Goal: Task Accomplishment & Management: Use online tool/utility

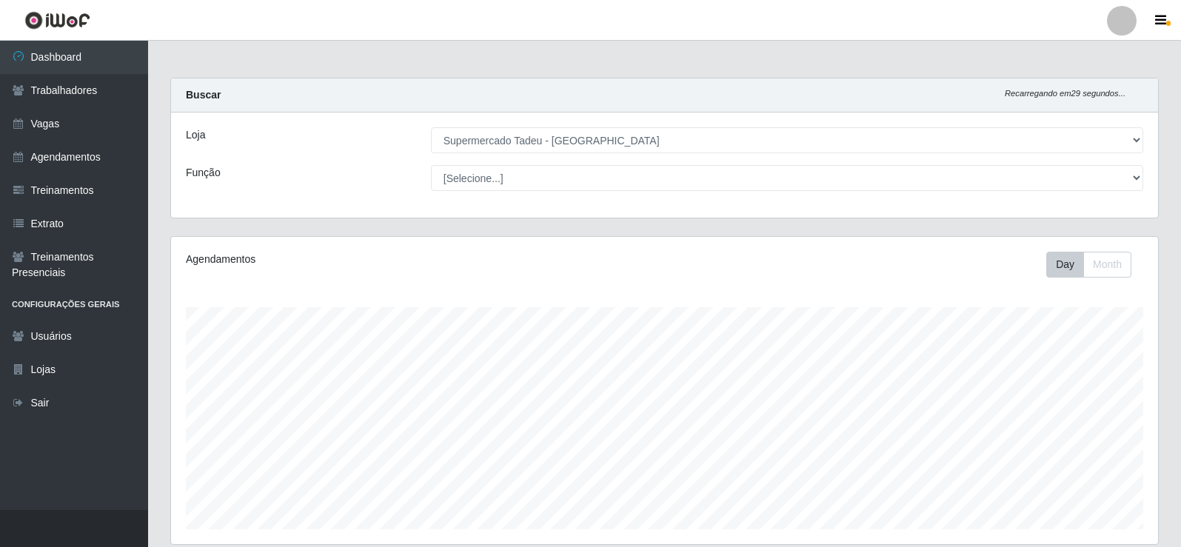
select select "195"
click at [75, 125] on link "Vagas" at bounding box center [74, 123] width 148 height 33
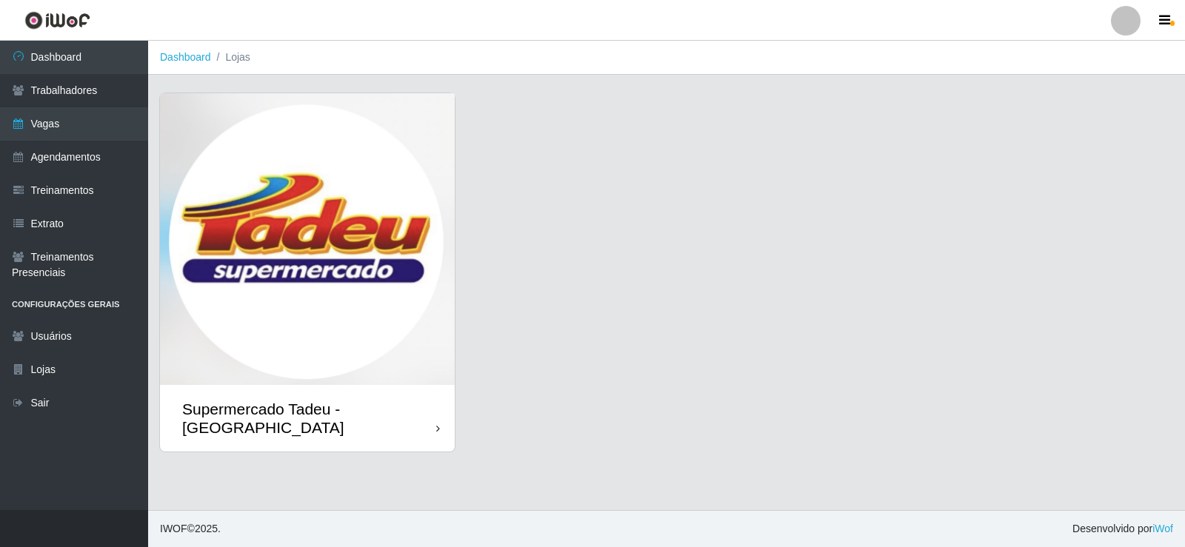
click at [395, 262] on img at bounding box center [307, 239] width 295 height 292
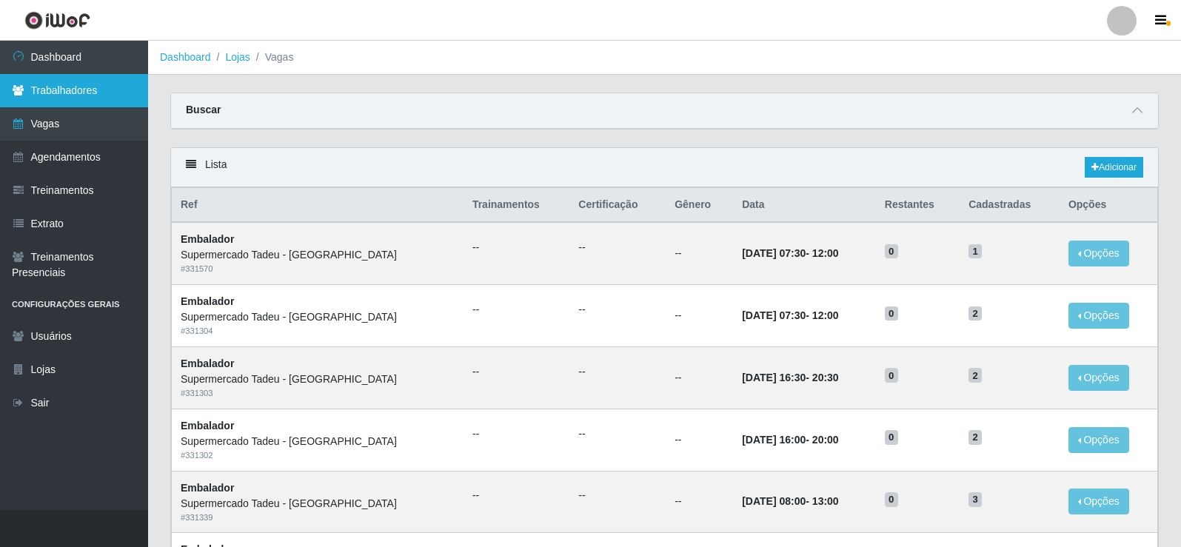
click at [80, 98] on link "Trabalhadores" at bounding box center [74, 90] width 148 height 33
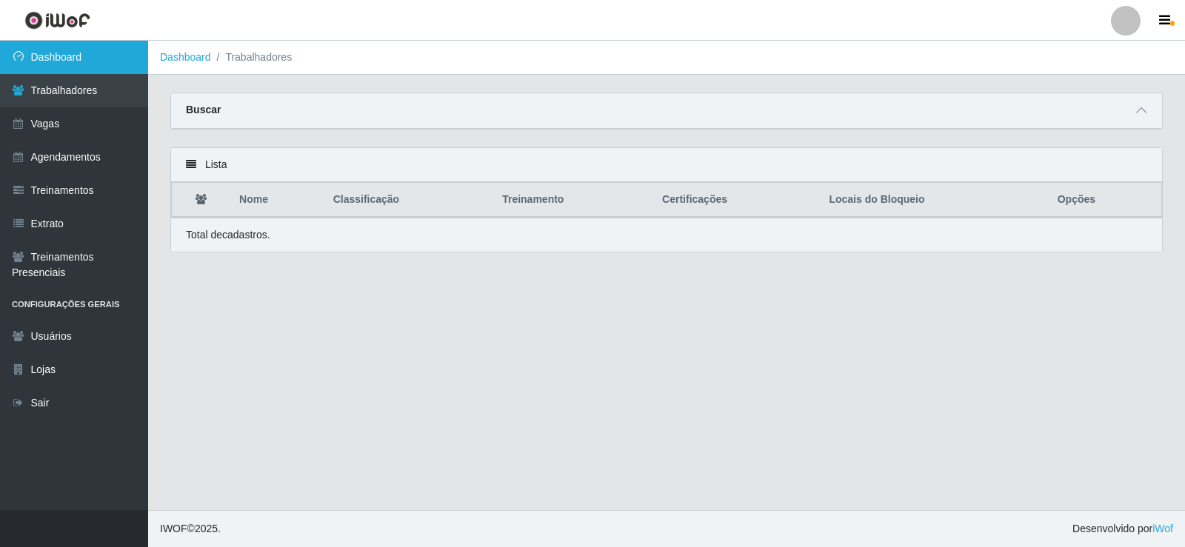
click at [86, 73] on link "Dashboard" at bounding box center [74, 57] width 148 height 33
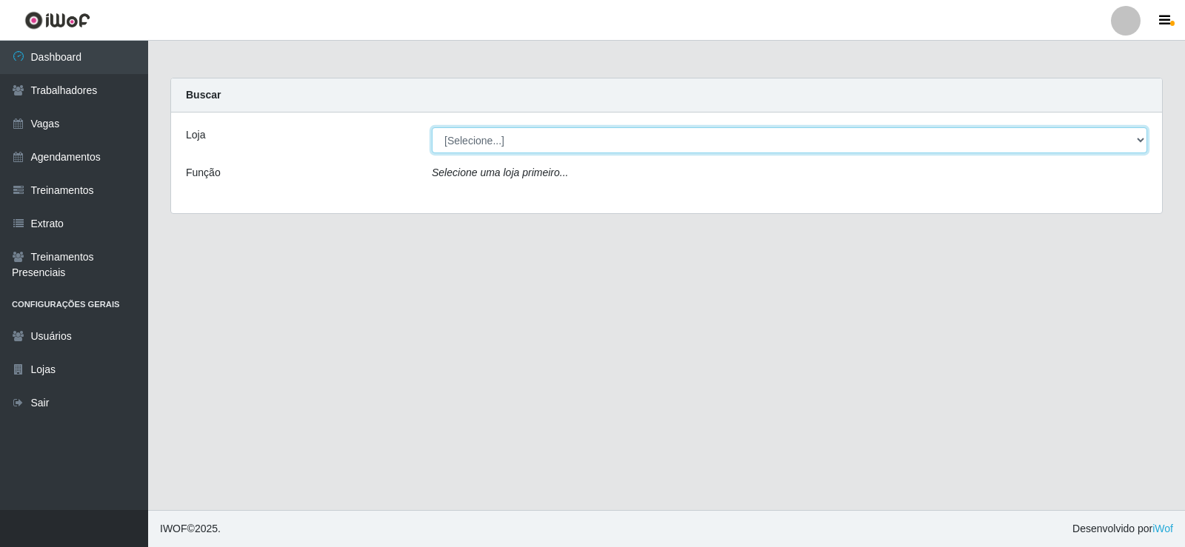
click at [535, 133] on select "[Selecione...] Supermercado Tadeu - [GEOGRAPHIC_DATA]" at bounding box center [789, 140] width 715 height 26
select select "195"
click at [432, 127] on select "[Selecione...] Supermercado Tadeu - [GEOGRAPHIC_DATA]" at bounding box center [789, 140] width 715 height 26
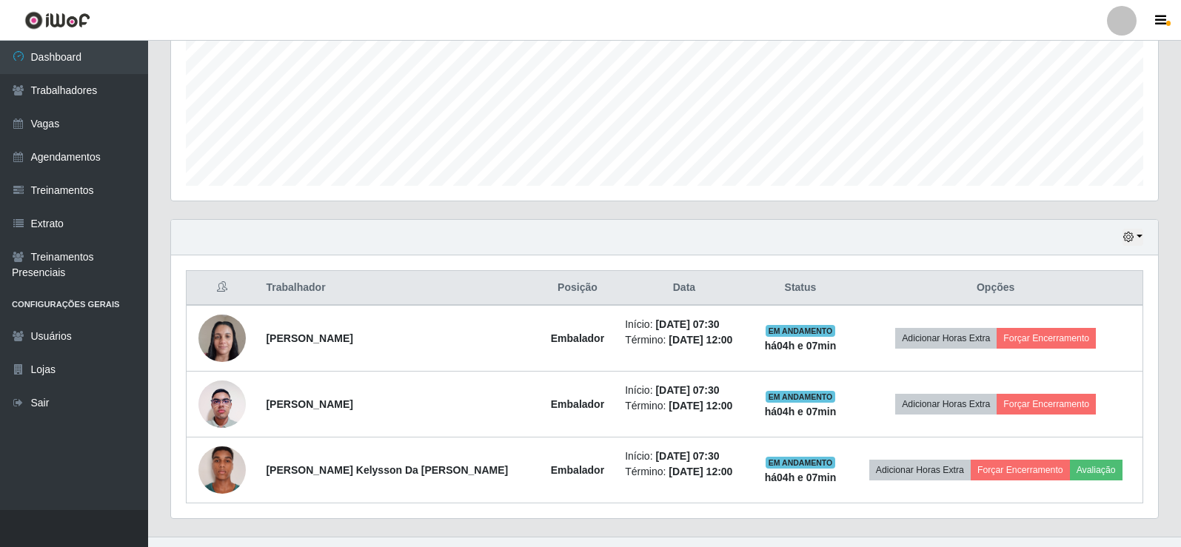
scroll to position [370, 0]
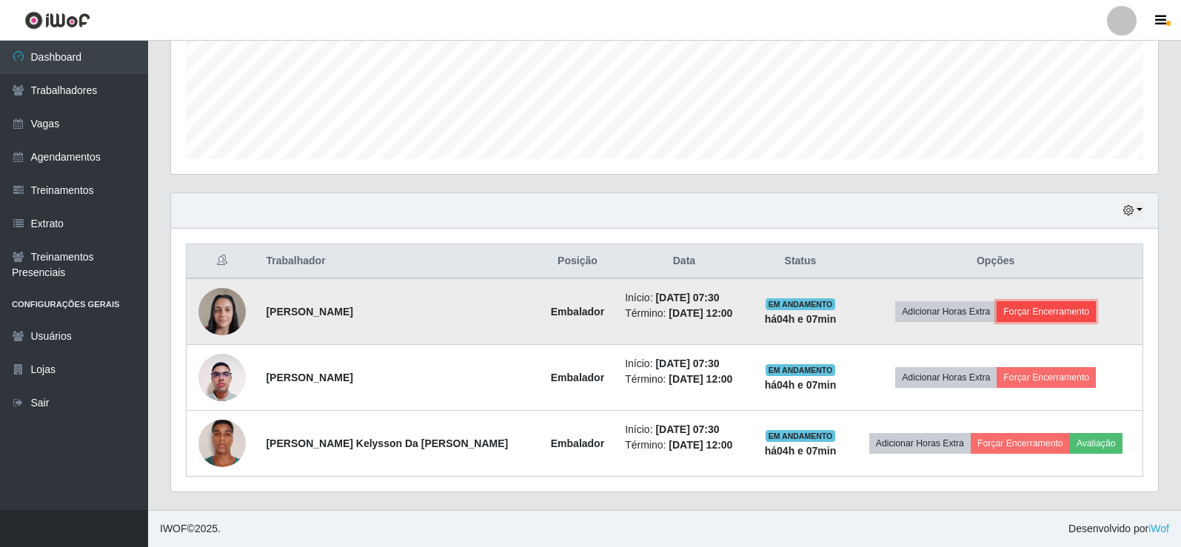
click at [1024, 306] on button "Forçar Encerramento" at bounding box center [1046, 311] width 99 height 21
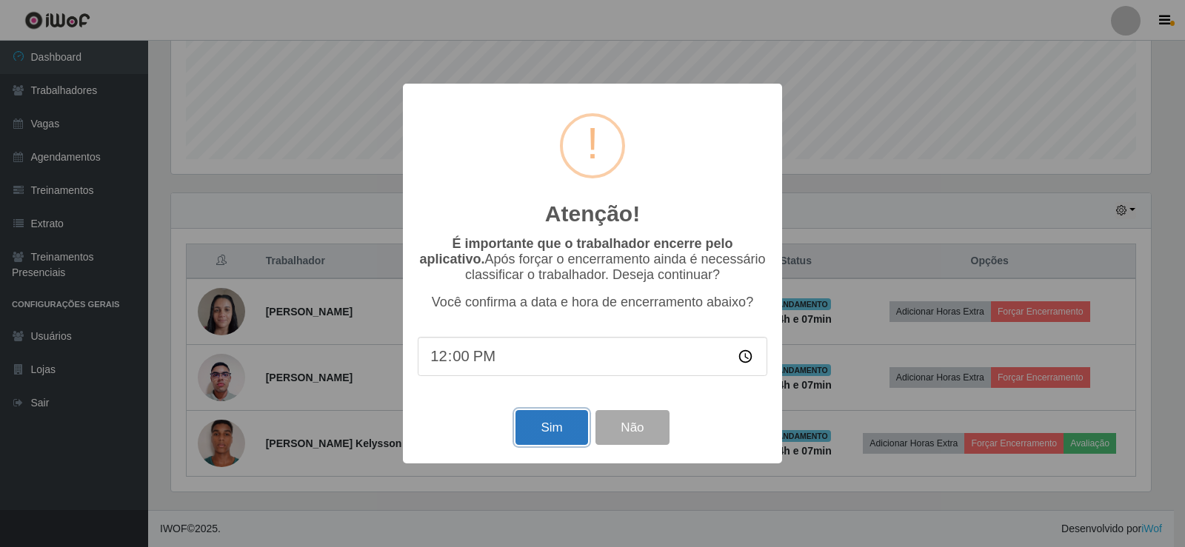
click at [555, 427] on button "Sim" at bounding box center [551, 427] width 72 height 35
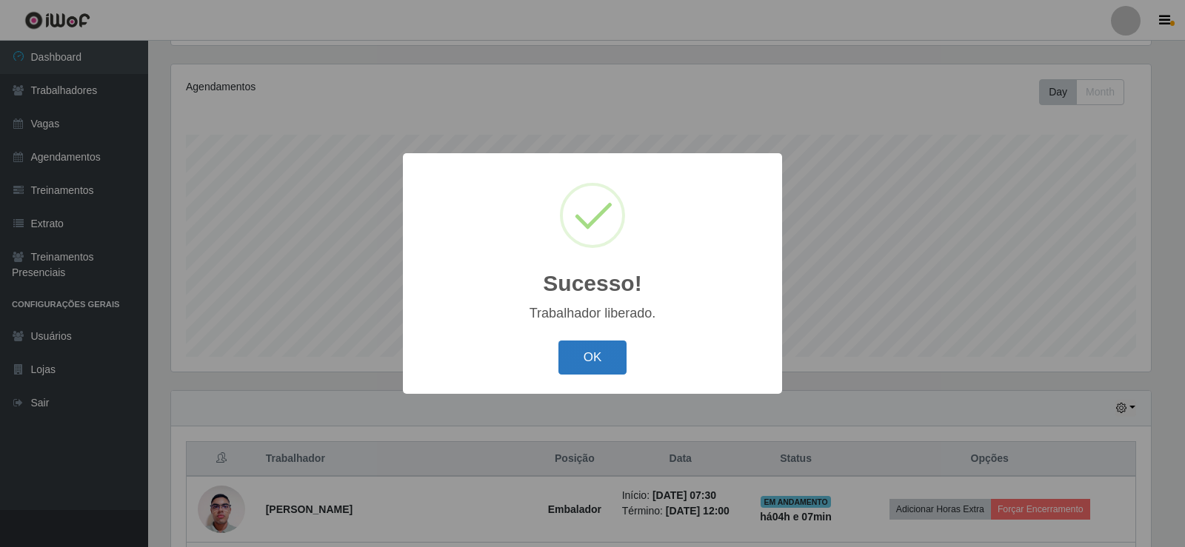
click at [588, 350] on button "OK" at bounding box center [592, 358] width 69 height 35
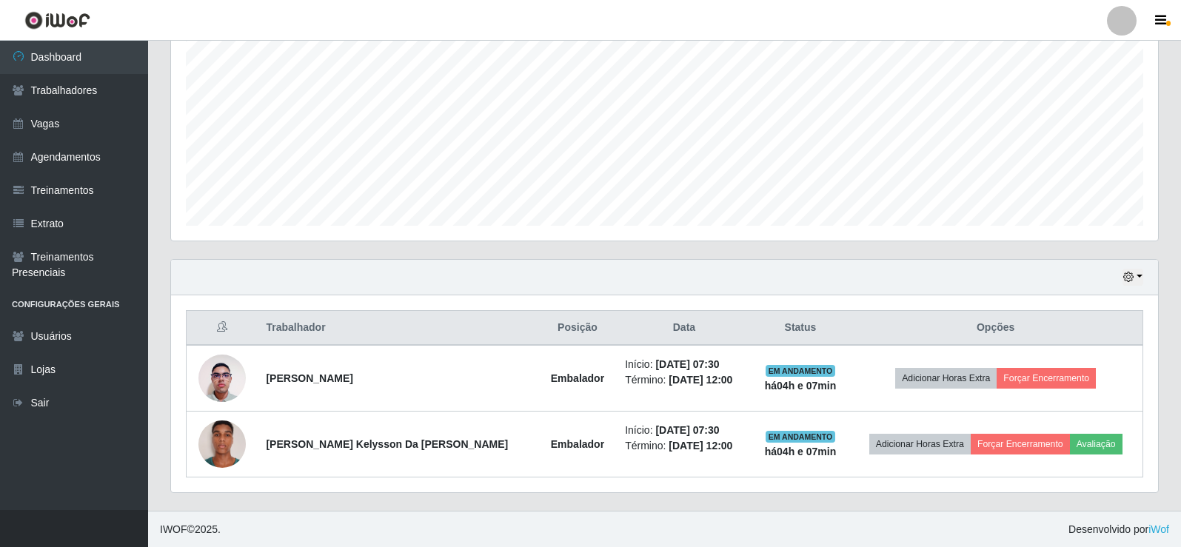
scroll to position [304, 0]
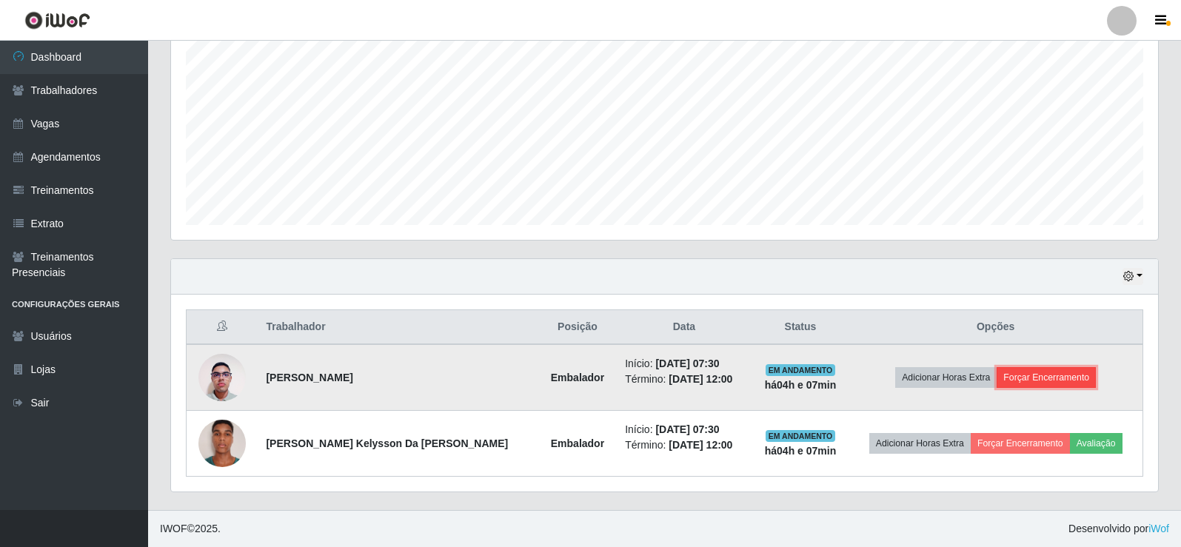
click at [1041, 367] on button "Forçar Encerramento" at bounding box center [1046, 377] width 99 height 21
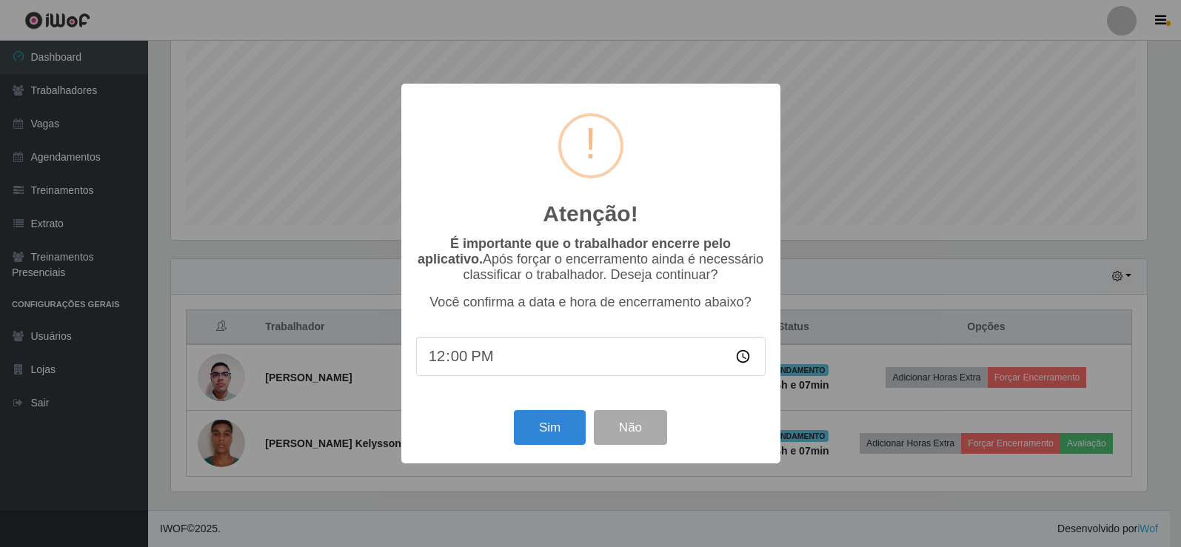
scroll to position [307, 980]
click at [536, 423] on button "Sim" at bounding box center [551, 427] width 72 height 35
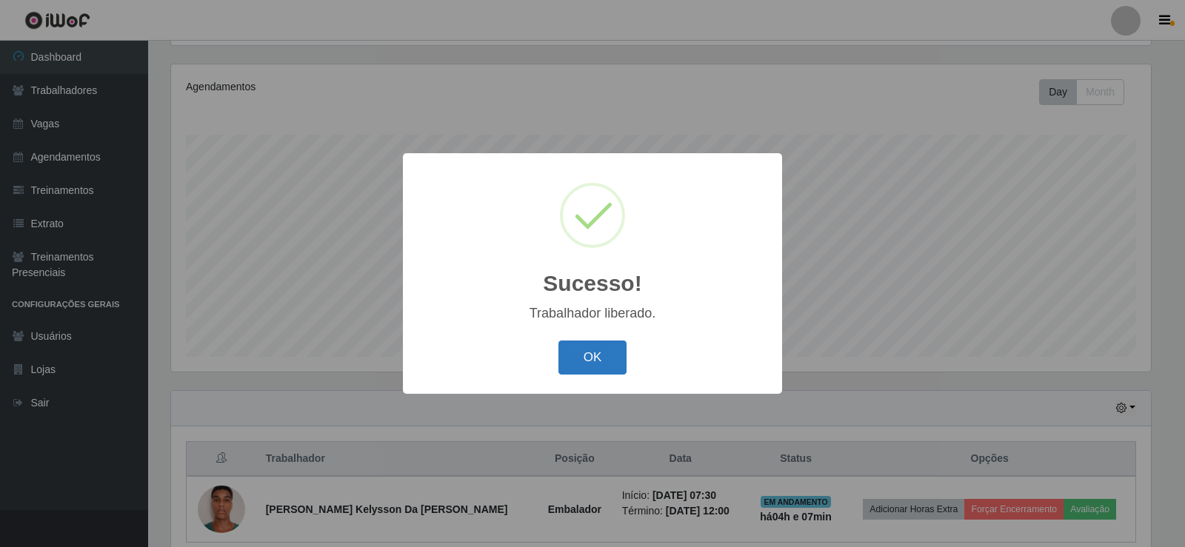
click at [578, 362] on button "OK" at bounding box center [592, 358] width 69 height 35
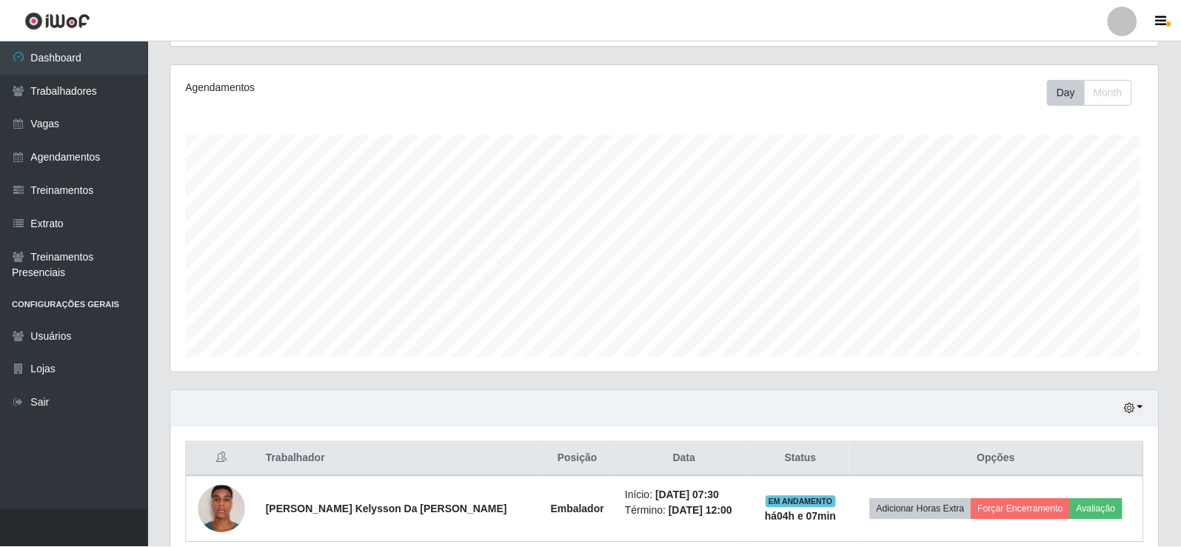
scroll to position [307, 987]
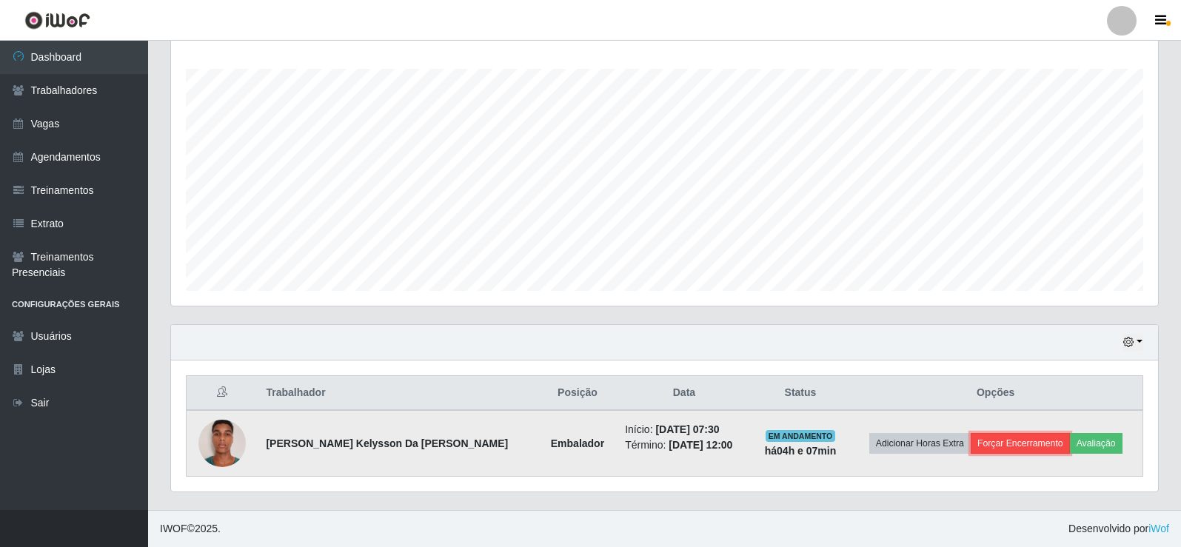
click at [1032, 441] on button "Forçar Encerramento" at bounding box center [1020, 443] width 99 height 21
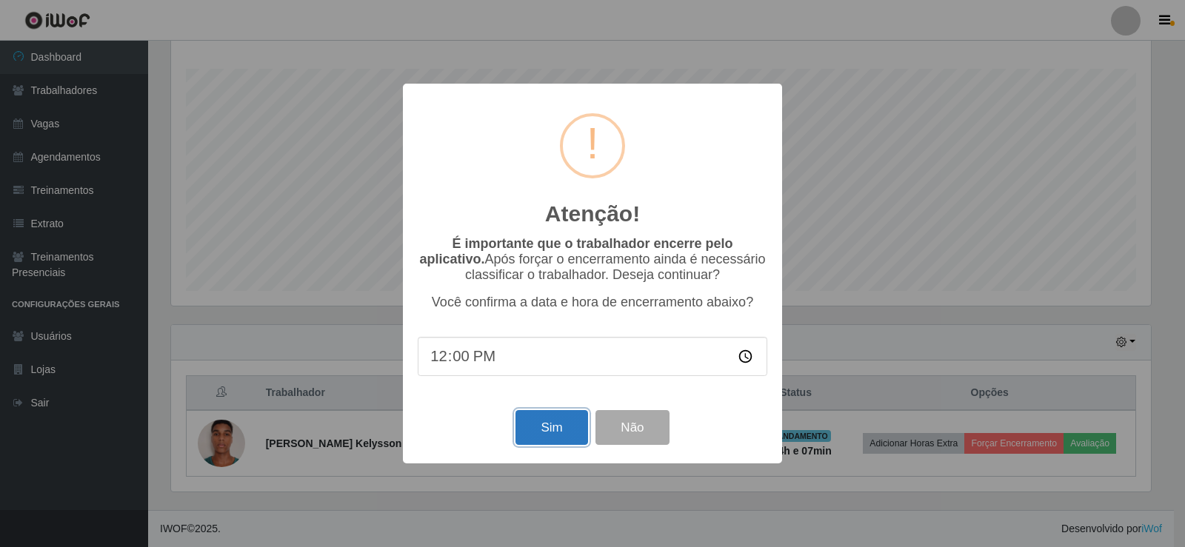
click at [558, 430] on button "Sim" at bounding box center [551, 427] width 72 height 35
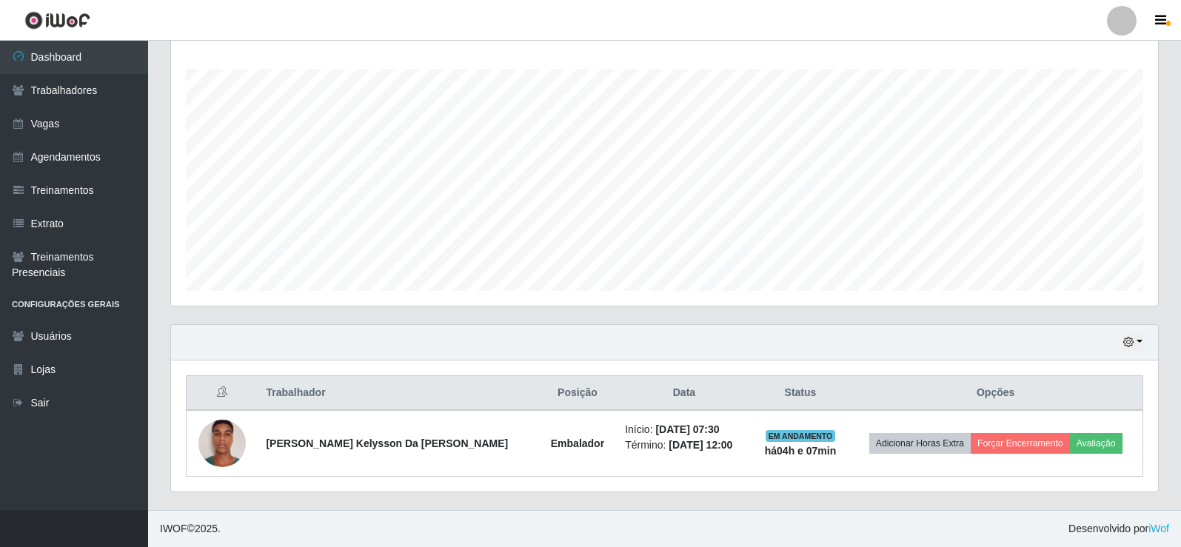
scroll to position [0, 0]
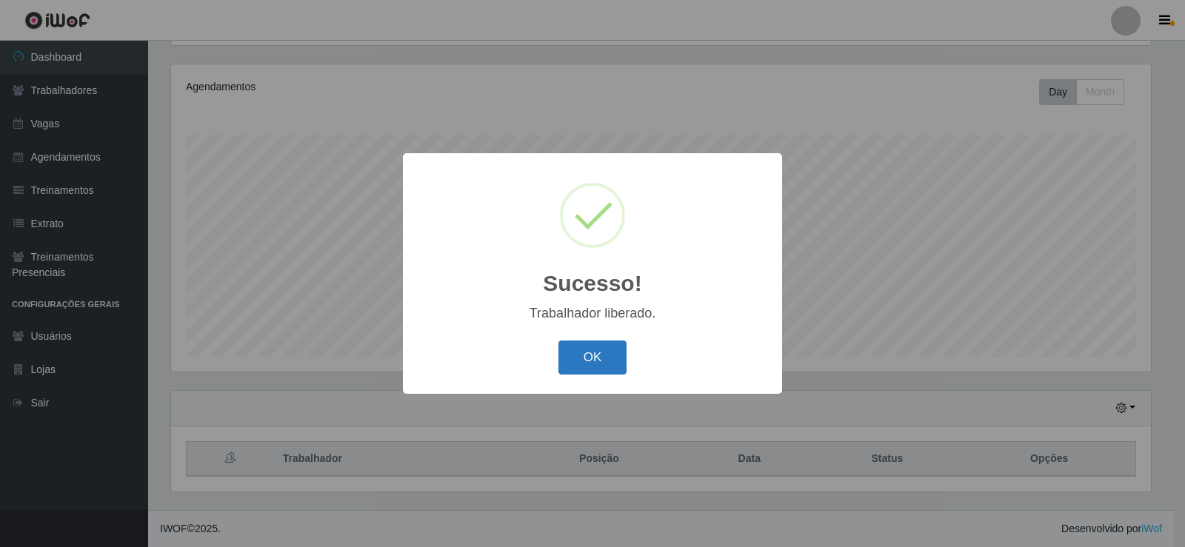
click at [575, 358] on button "OK" at bounding box center [592, 358] width 69 height 35
